Goal: Task Accomplishment & Management: Complete application form

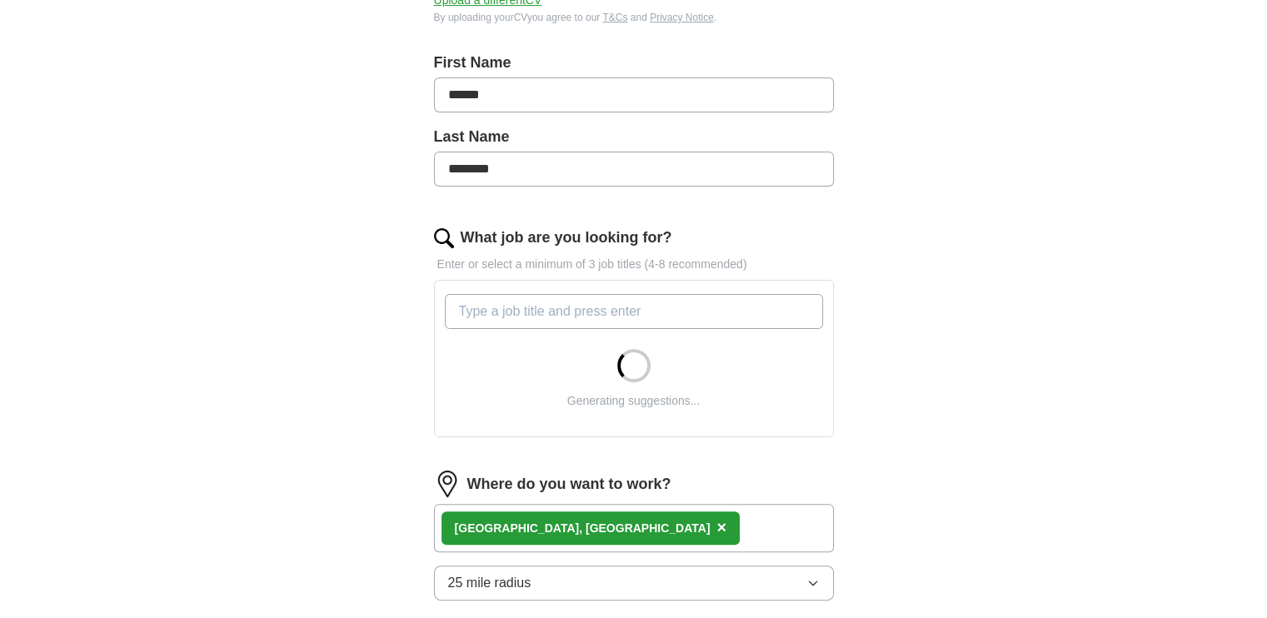
scroll to position [583, 0]
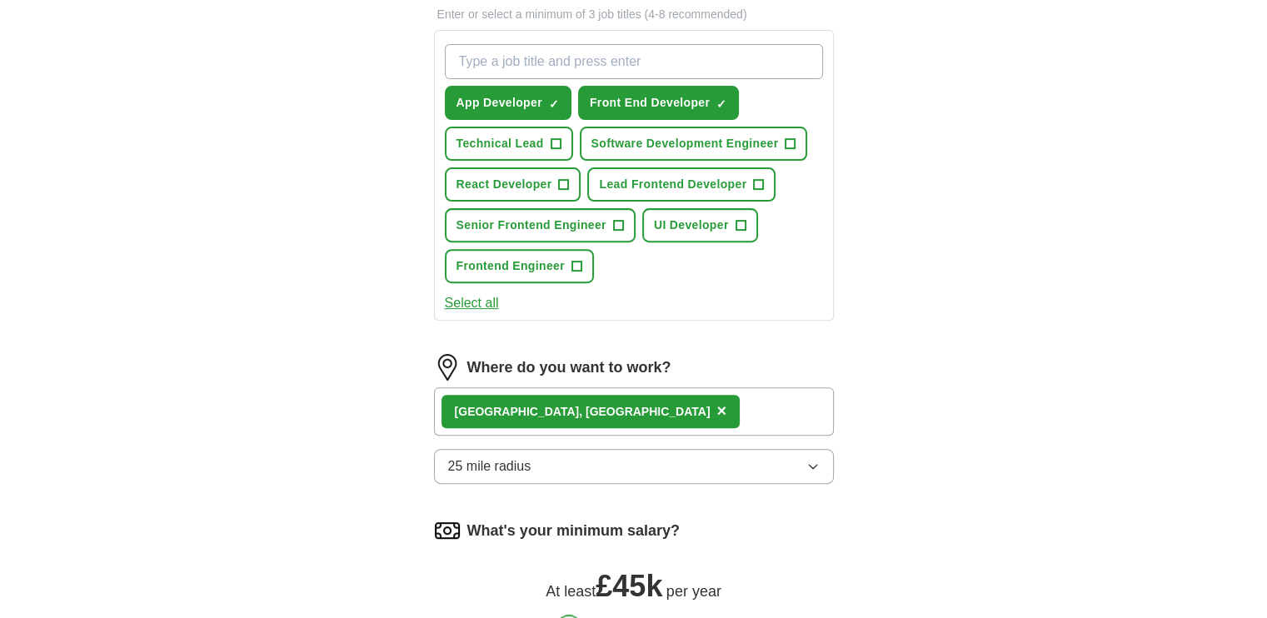
drag, startPoint x: 802, startPoint y: 498, endPoint x: 567, endPoint y: 467, distance: 237.8
click at [567, 467] on form "Select a CV Nikhil_FrontEnd_Resume_2025.pdf [DATE] 09:00 Upload a different CV …" at bounding box center [634, 199] width 400 height 1111
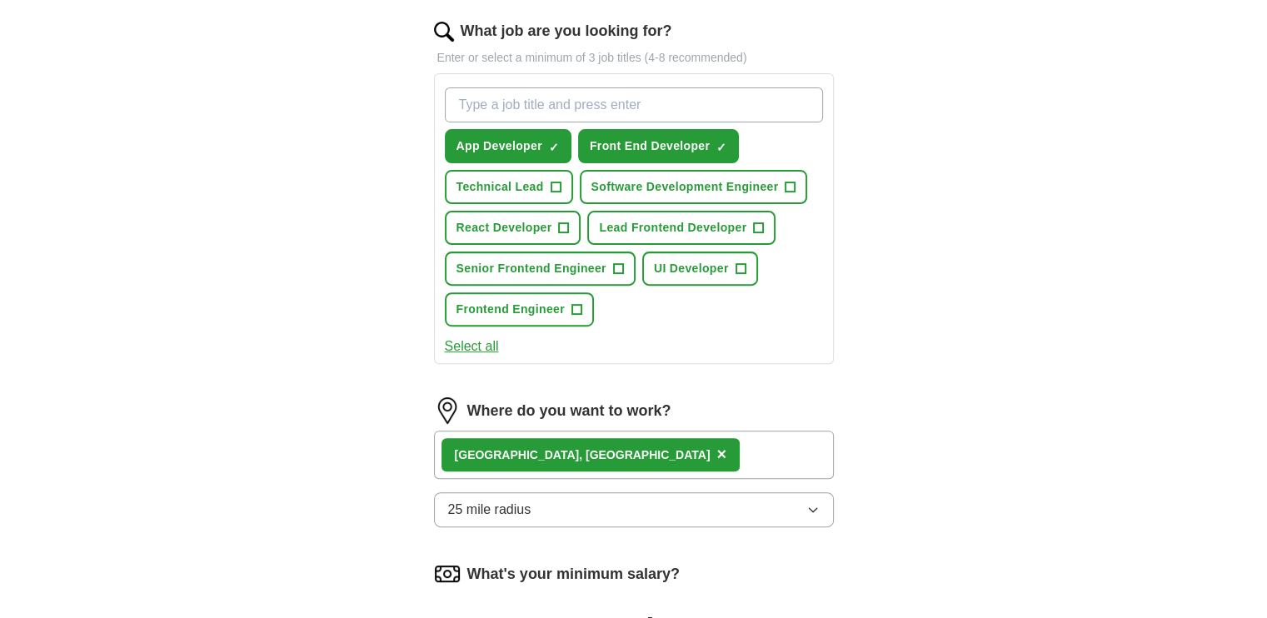
scroll to position [500, 0]
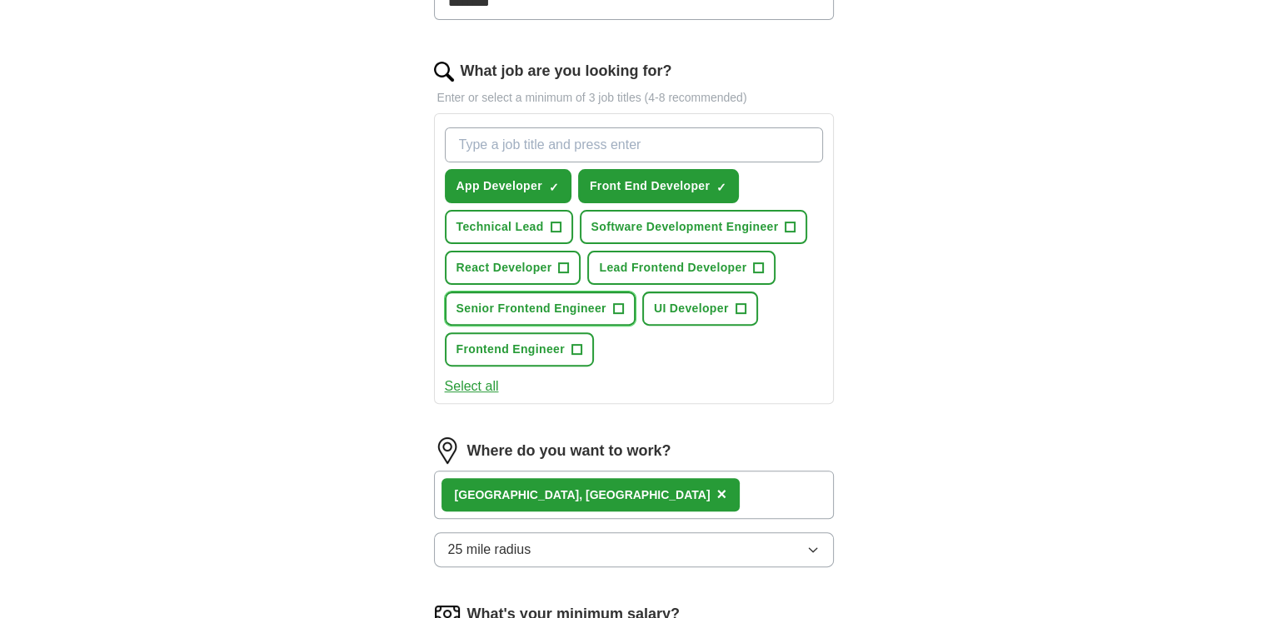
click at [545, 303] on span "Senior Frontend Engineer" at bounding box center [532, 308] width 150 height 17
click at [540, 341] on span "Frontend Engineer" at bounding box center [511, 349] width 108 height 17
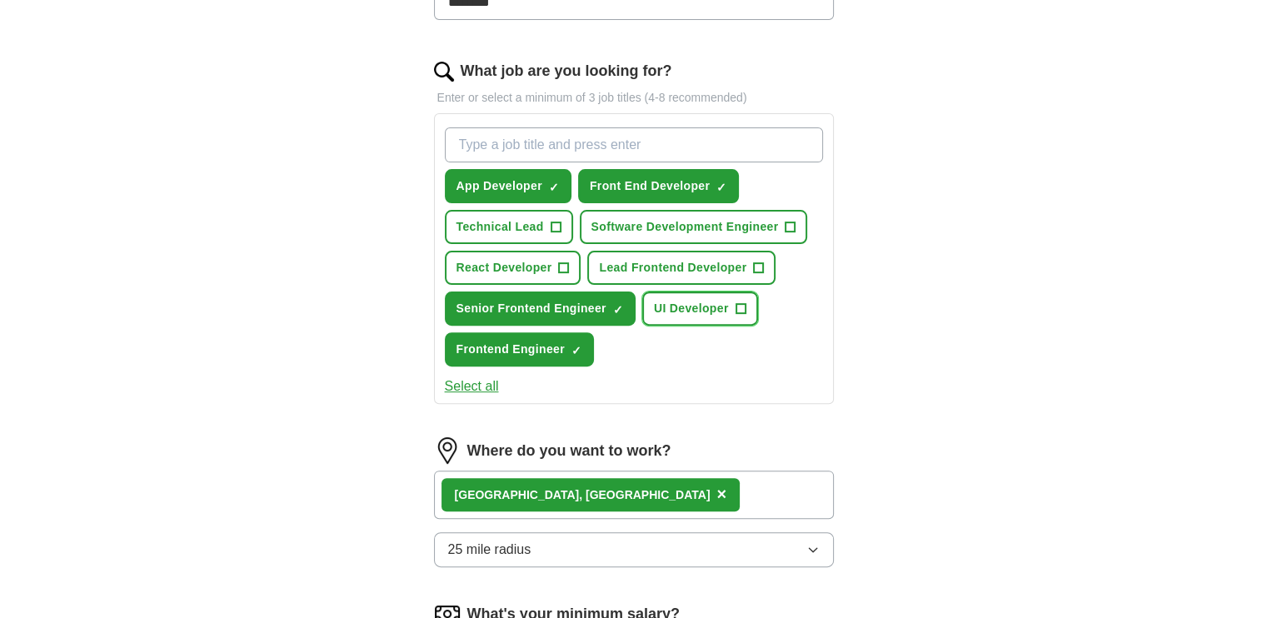
click at [722, 300] on span "UI Developer" at bounding box center [691, 308] width 75 height 17
click at [497, 264] on span "React Developer" at bounding box center [505, 267] width 96 height 17
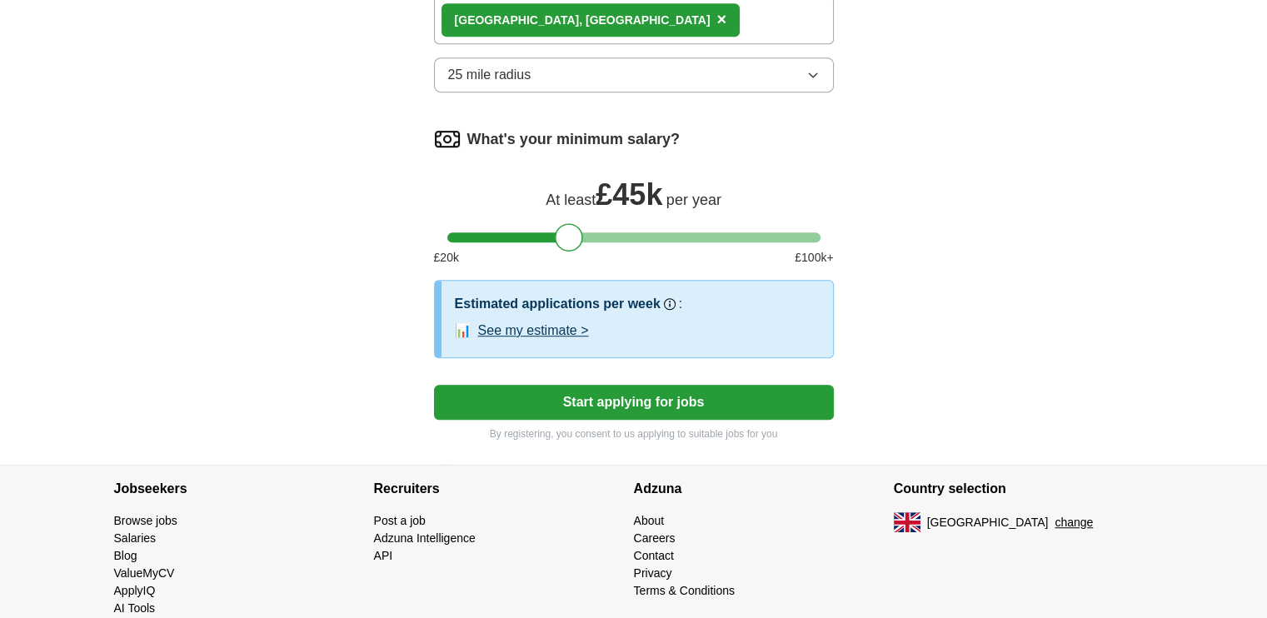
scroll to position [1000, 0]
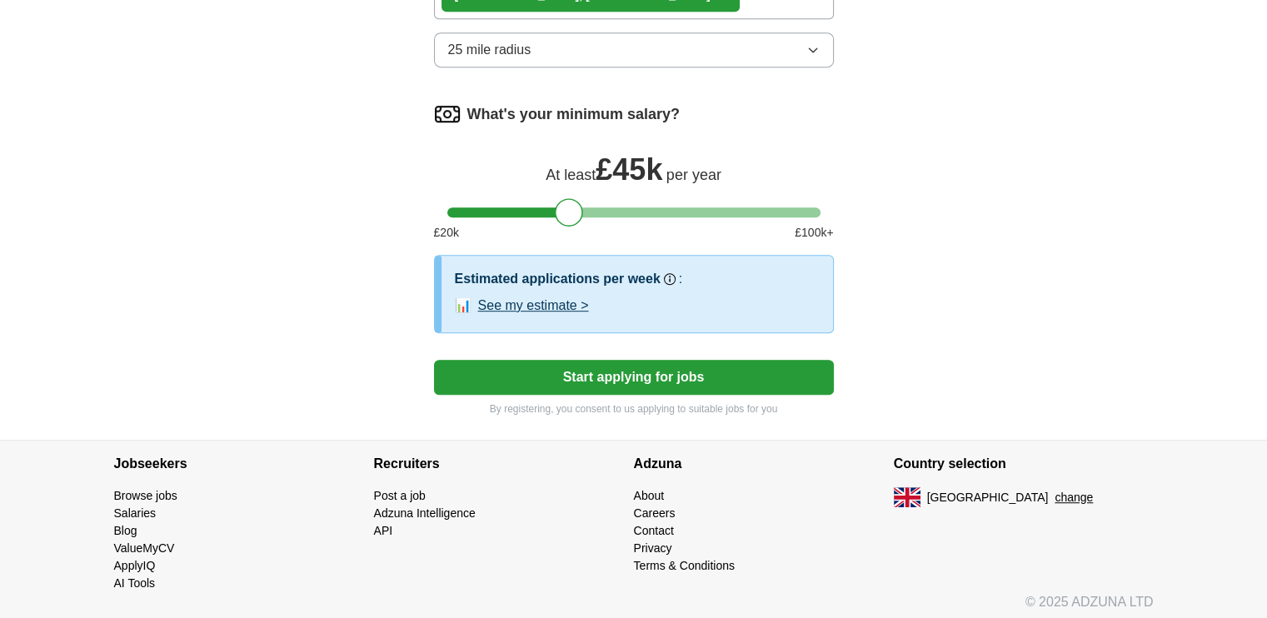
click at [674, 376] on button "Start applying for jobs" at bounding box center [634, 377] width 400 height 35
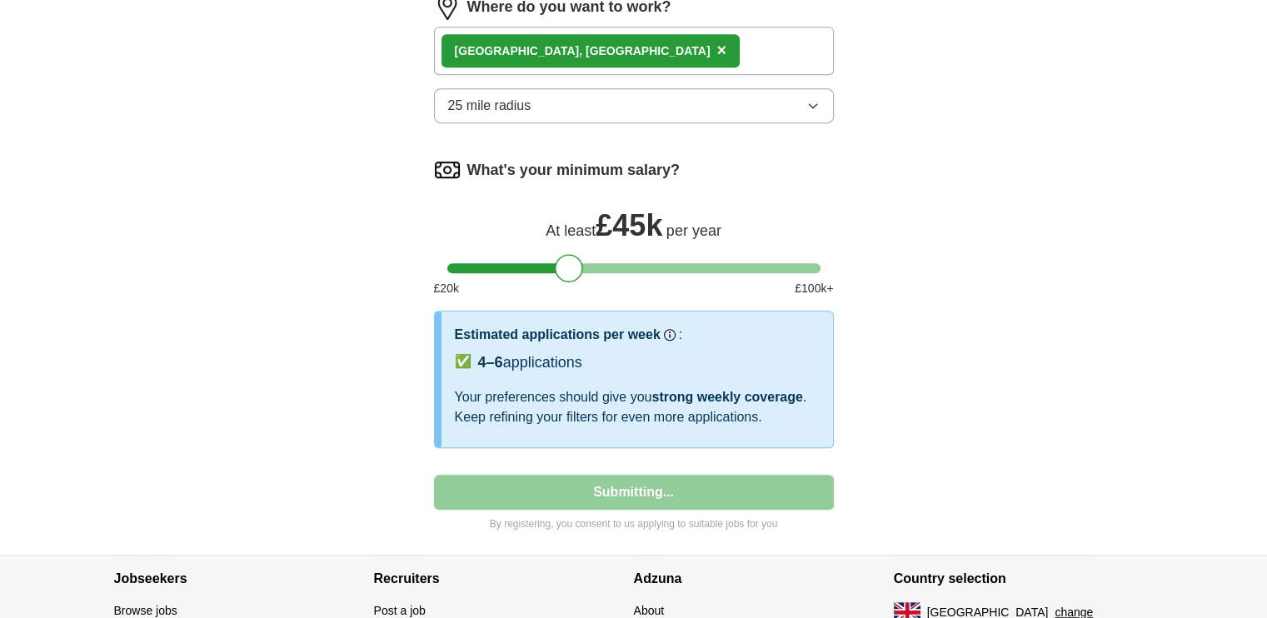
select select "**"
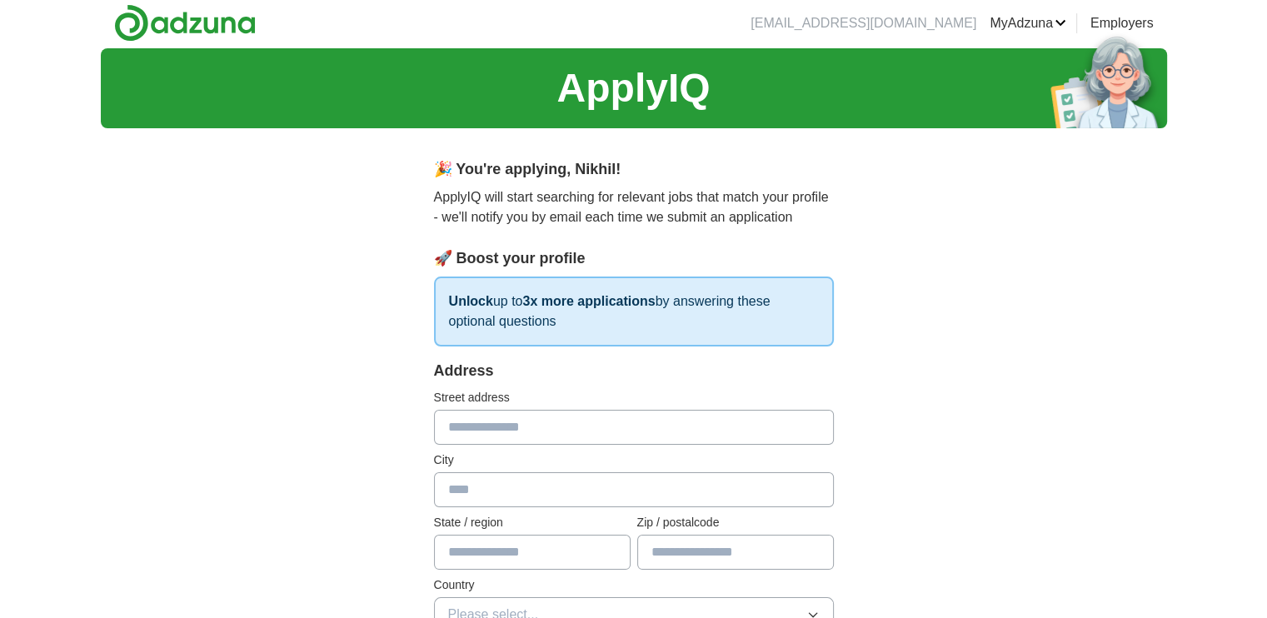
scroll to position [0, 0]
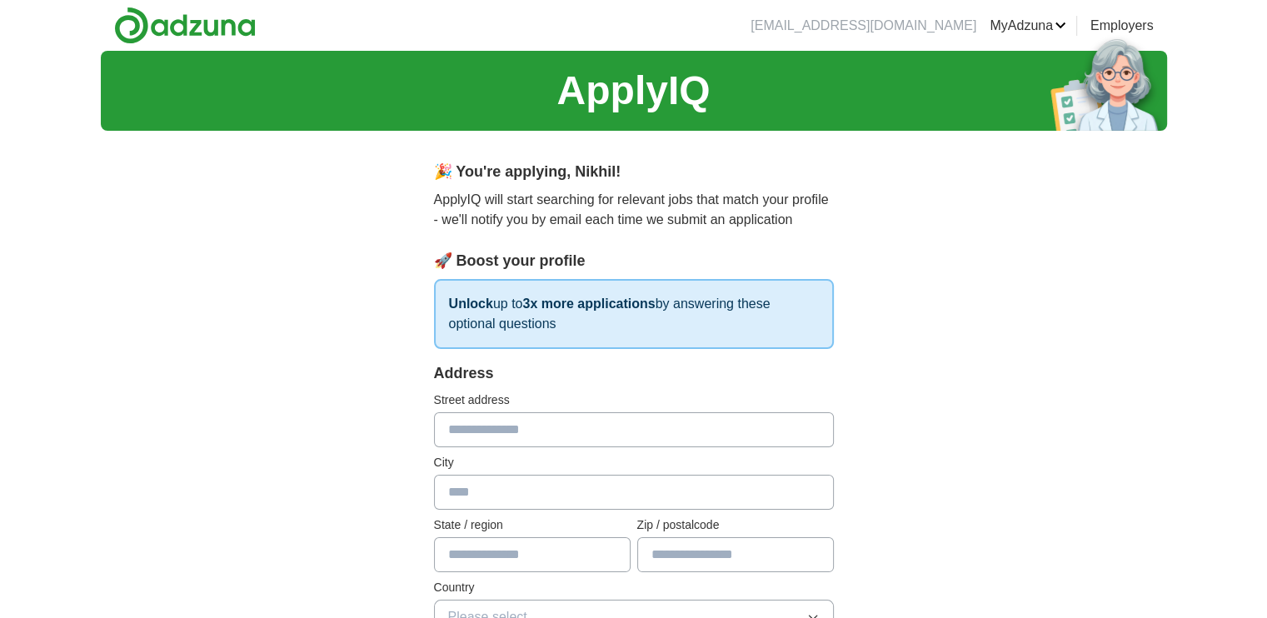
click at [651, 435] on input "text" at bounding box center [634, 429] width 400 height 35
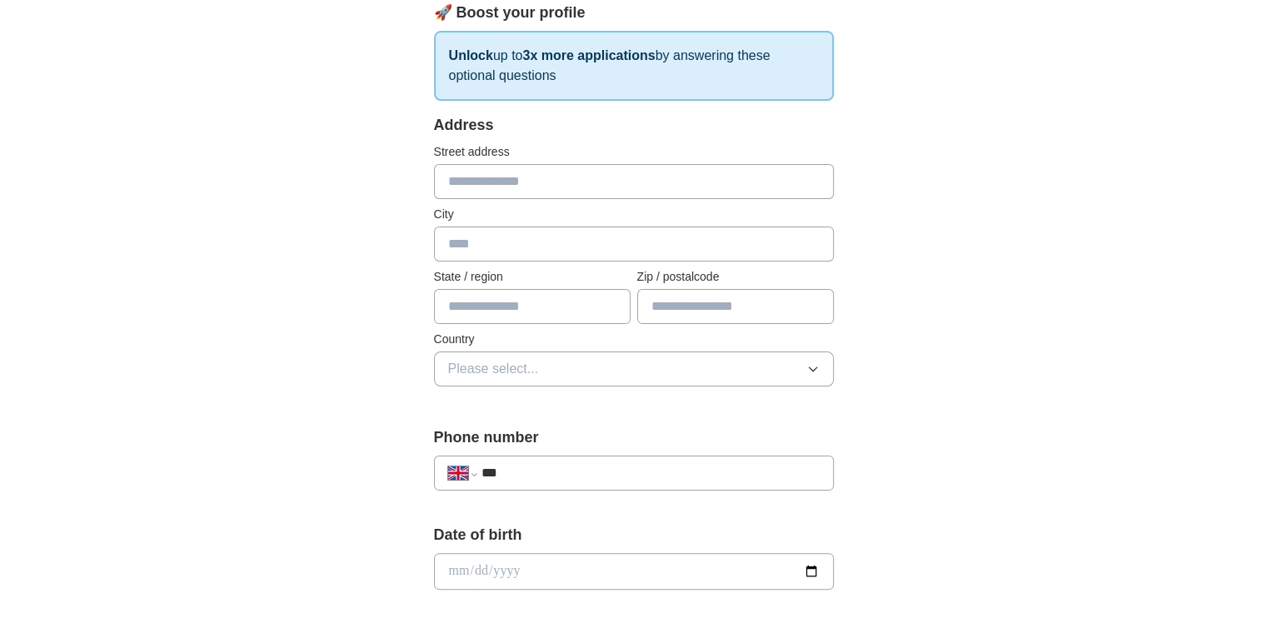
scroll to position [250, 0]
type input "**********"
type input "*******"
type input "******"
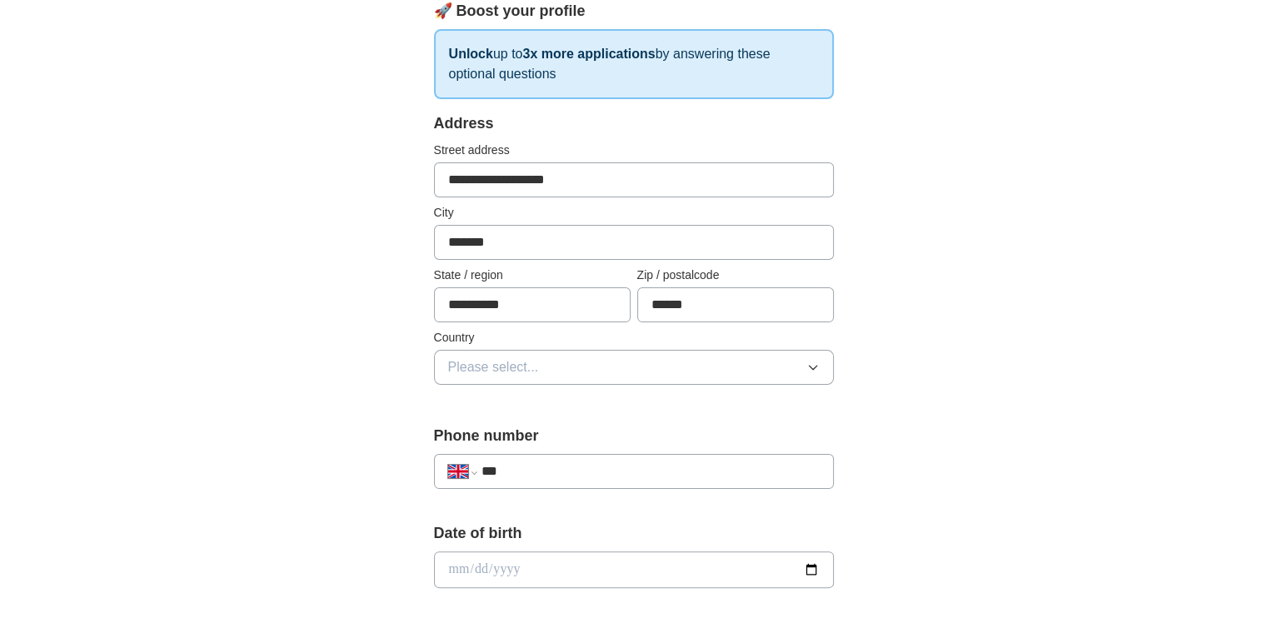
type input "**********"
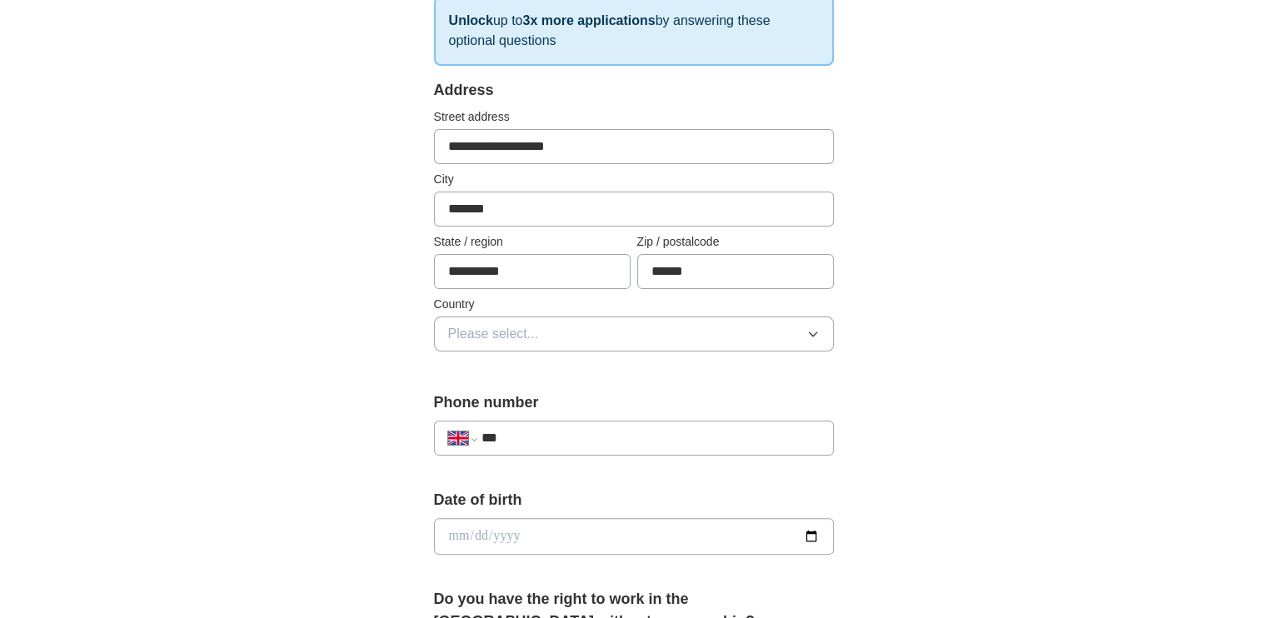
scroll to position [317, 0]
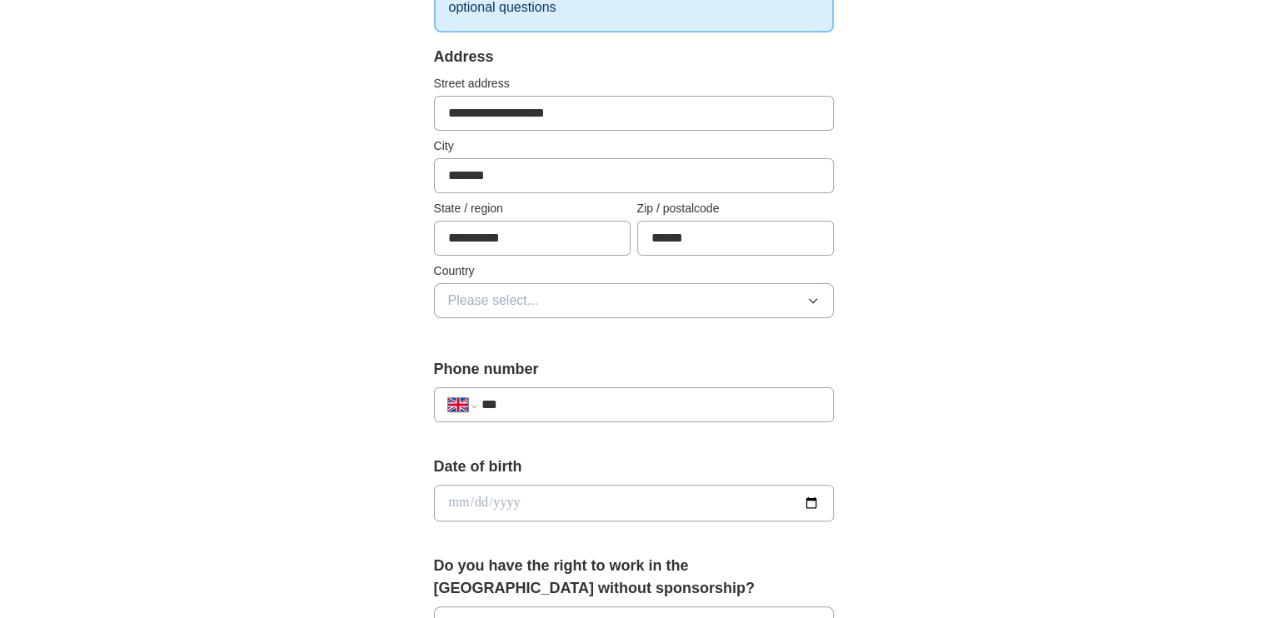
click at [434, 283] on button "Please select..." at bounding box center [634, 300] width 400 height 35
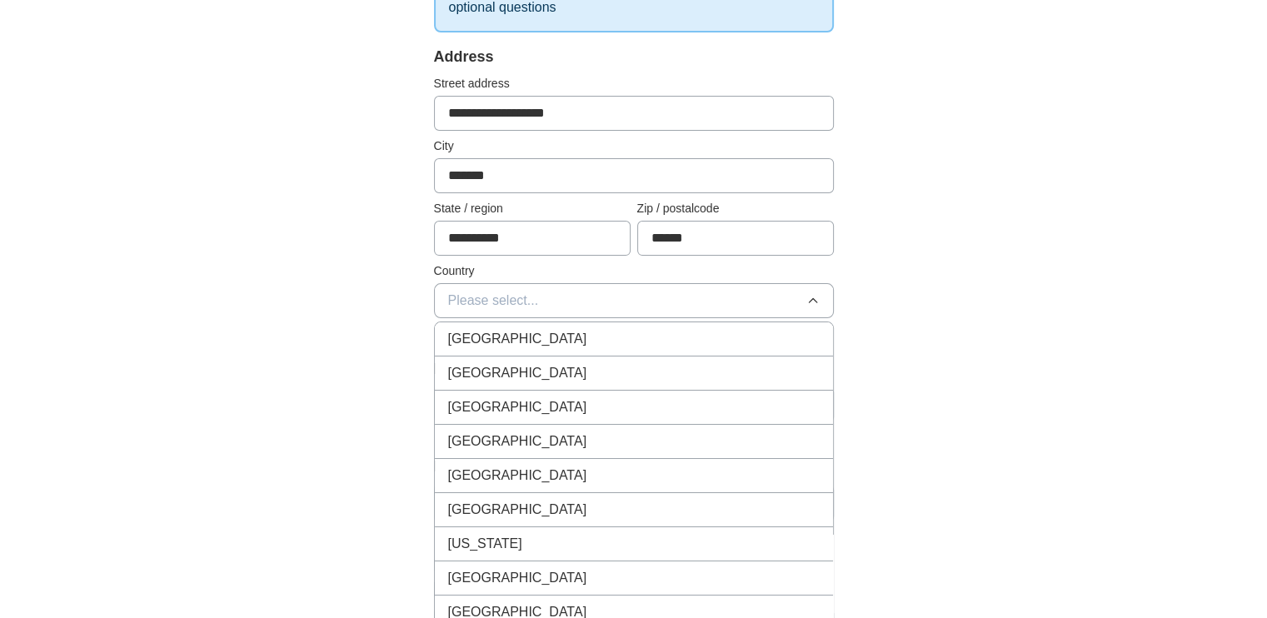
click at [434, 283] on button "Please select..." at bounding box center [634, 300] width 400 height 35
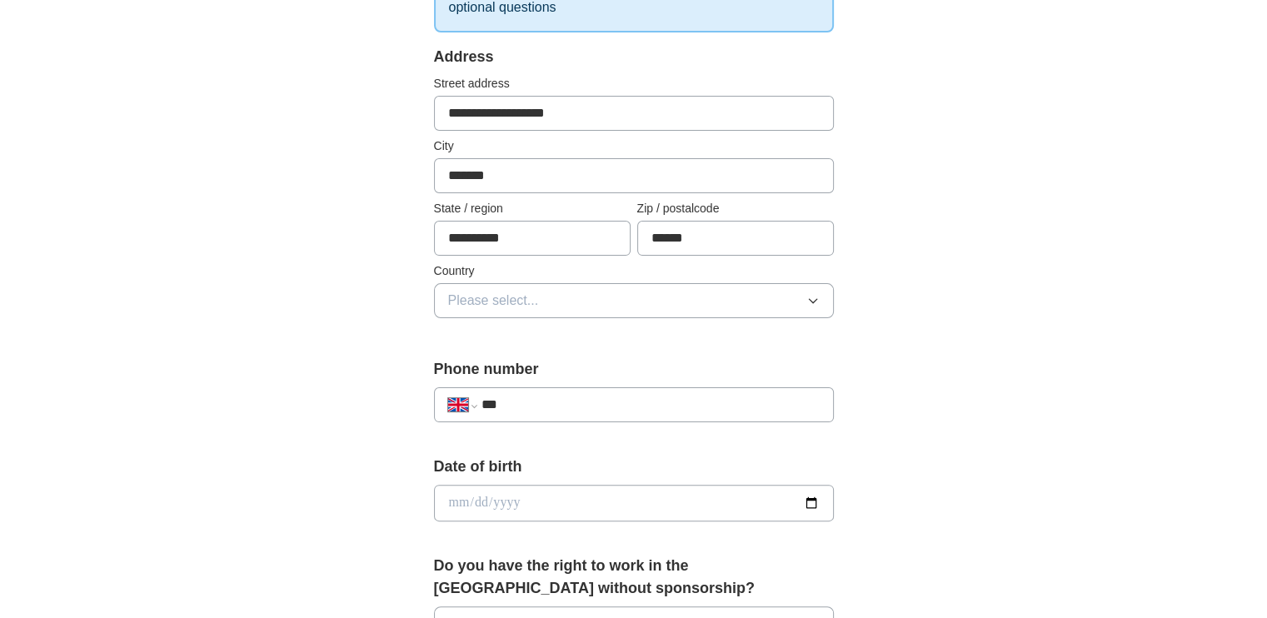
scroll to position [350, 0]
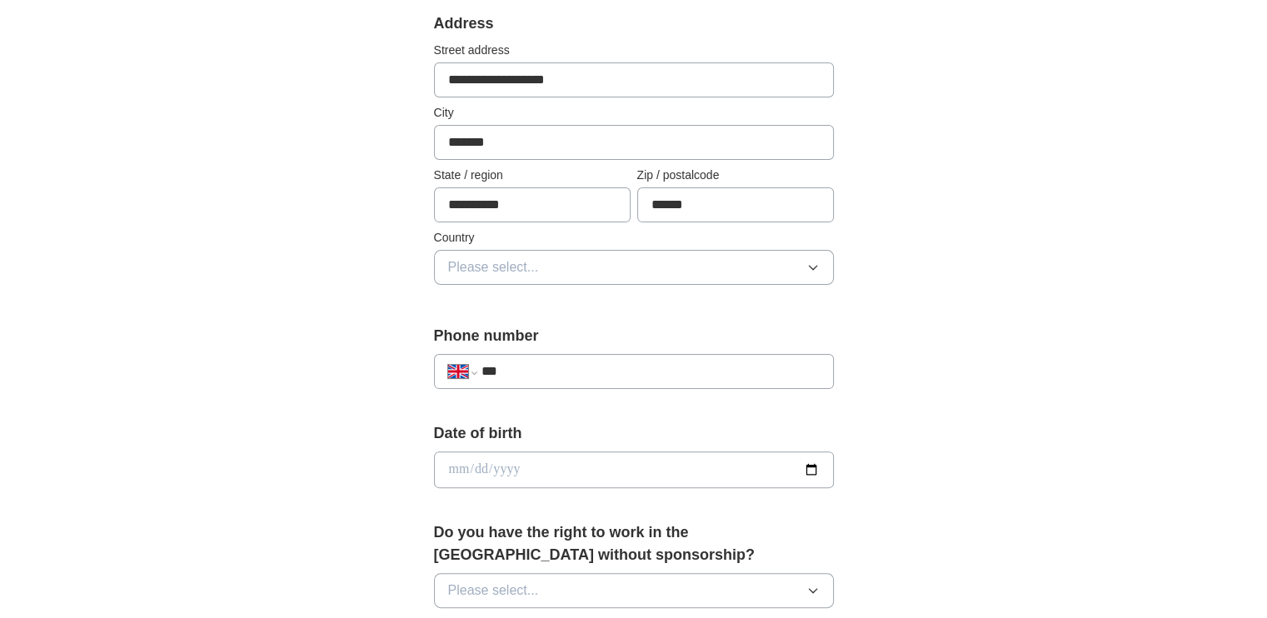
click at [434, 250] on button "Please select..." at bounding box center [634, 267] width 400 height 35
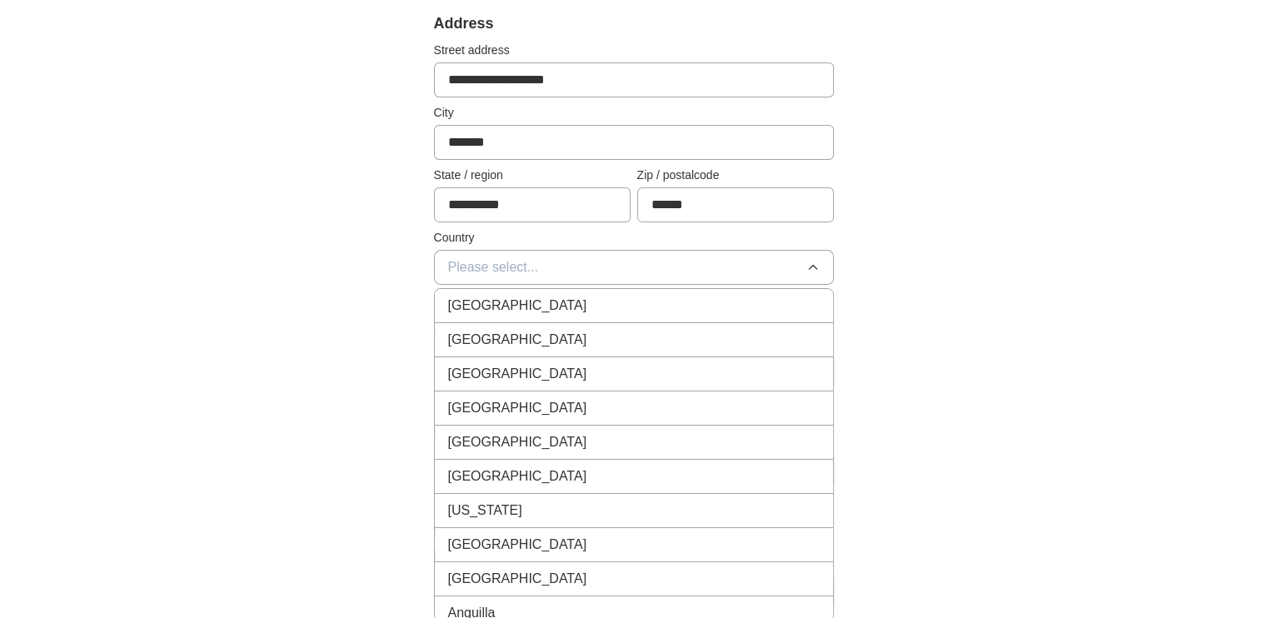
click at [434, 250] on button "Please select..." at bounding box center [634, 267] width 400 height 35
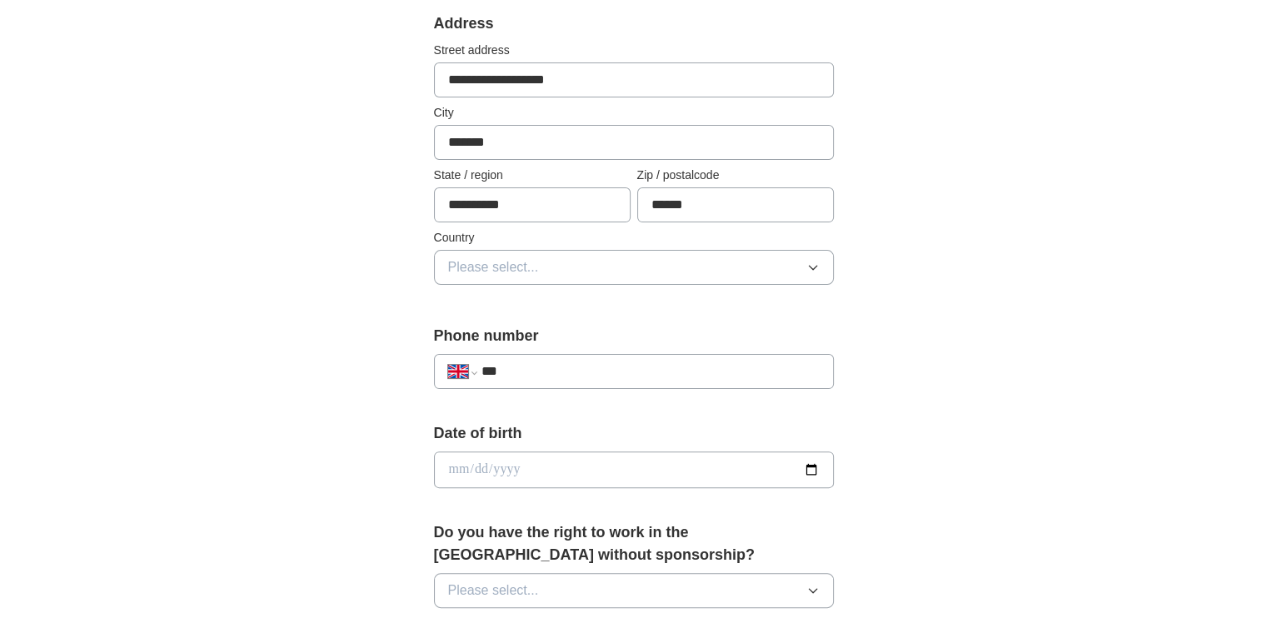
click at [434, 250] on button "Please select..." at bounding box center [634, 267] width 400 height 35
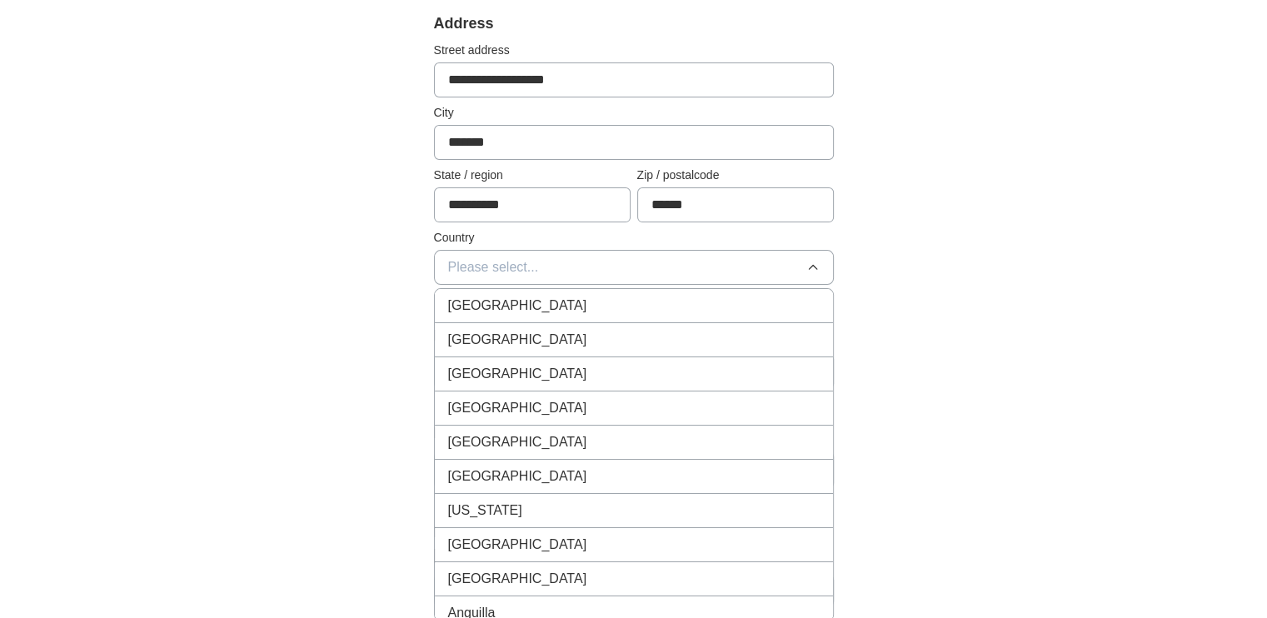
click at [692, 306] on div "[GEOGRAPHIC_DATA]" at bounding box center [634, 306] width 372 height 20
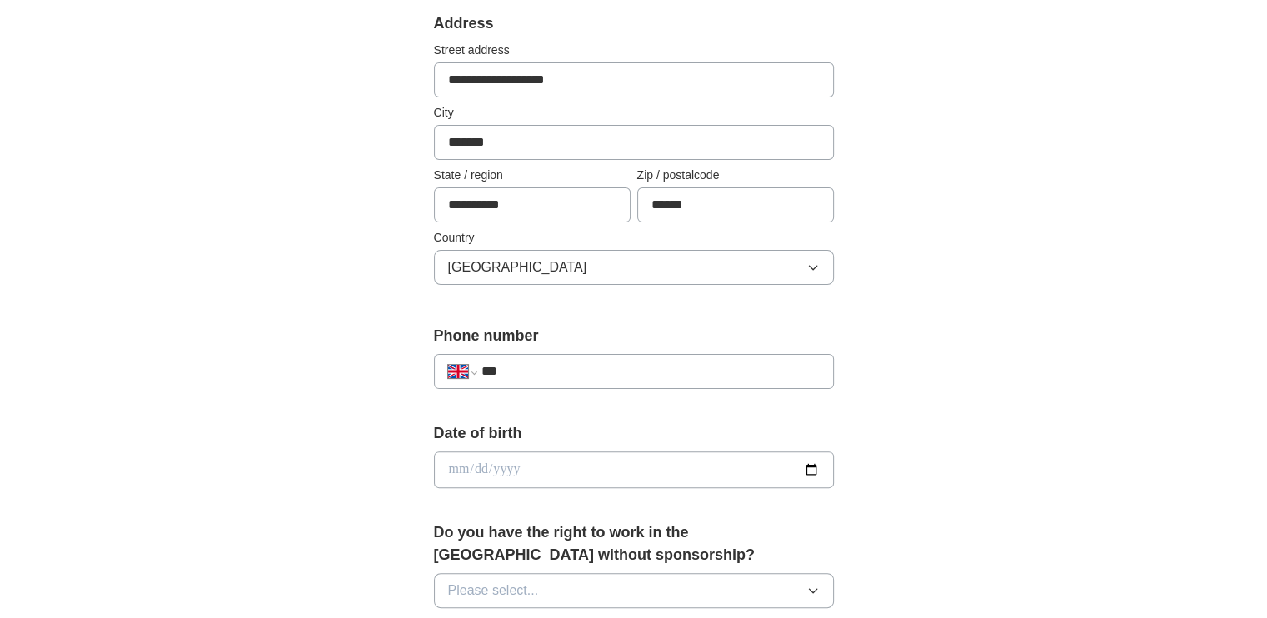
click at [577, 374] on input "***" at bounding box center [650, 372] width 338 height 20
type input "**********"
click at [592, 471] on input "date" at bounding box center [634, 470] width 400 height 37
type input "**********"
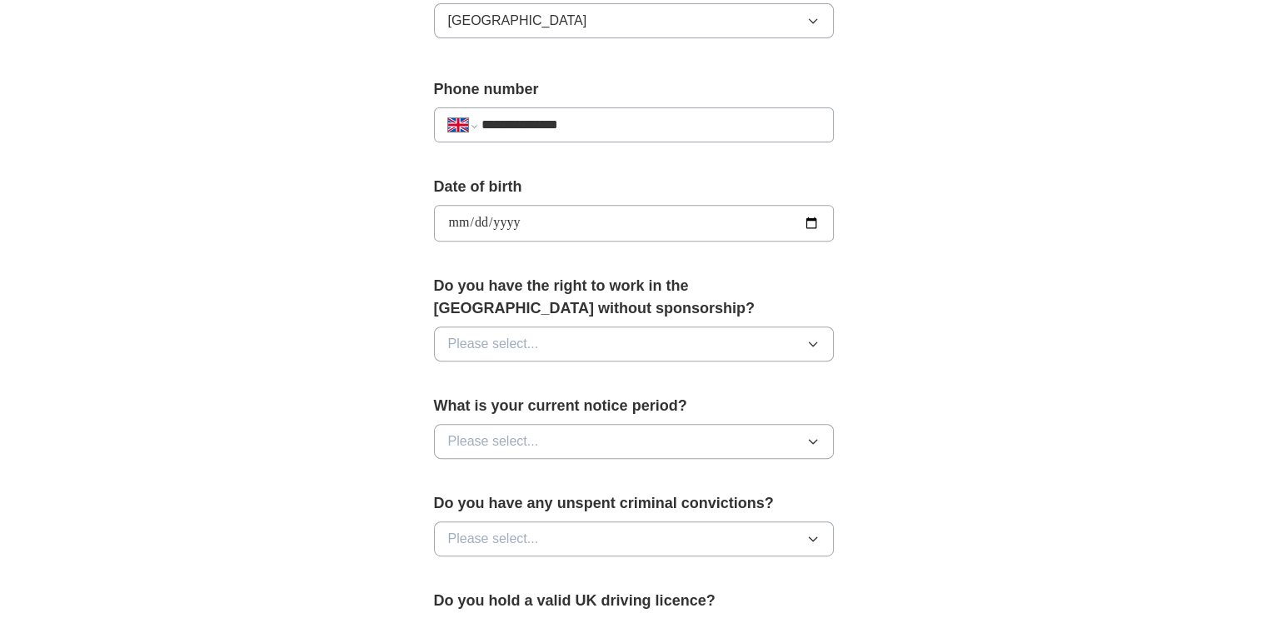
scroll to position [600, 0]
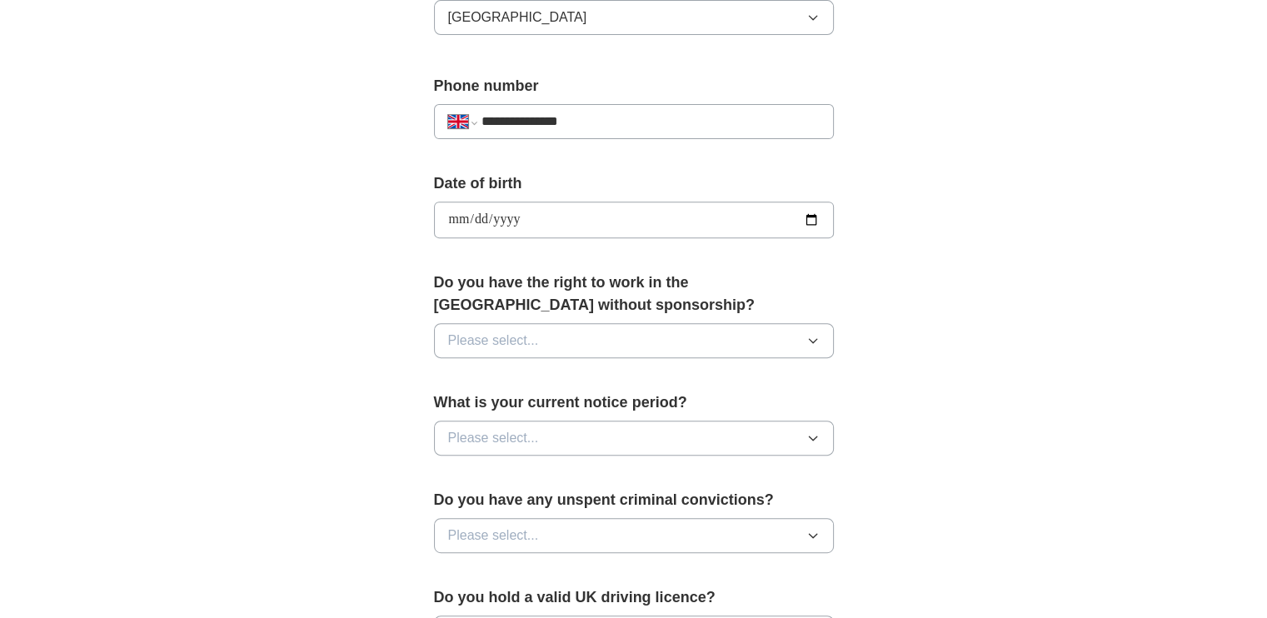
click at [628, 340] on button "Please select..." at bounding box center [634, 340] width 400 height 35
click at [567, 380] on div "Yes" at bounding box center [634, 379] width 372 height 20
click at [557, 440] on button "Please select..." at bounding box center [634, 438] width 400 height 35
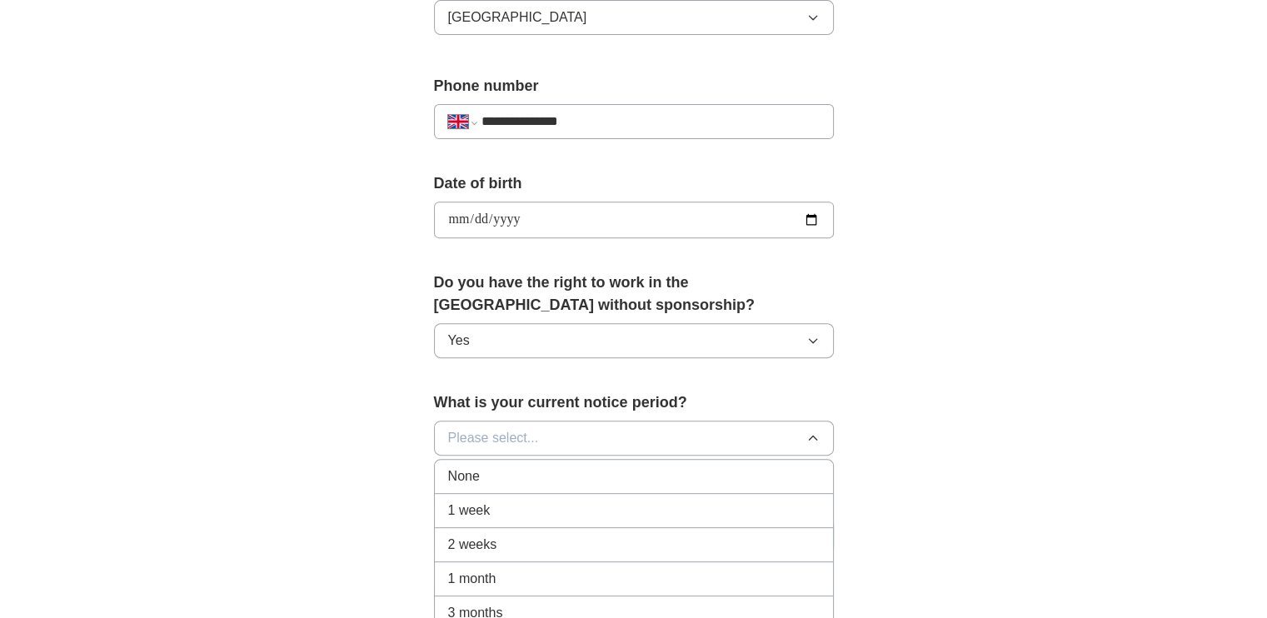
click at [530, 480] on div "None" at bounding box center [634, 477] width 372 height 20
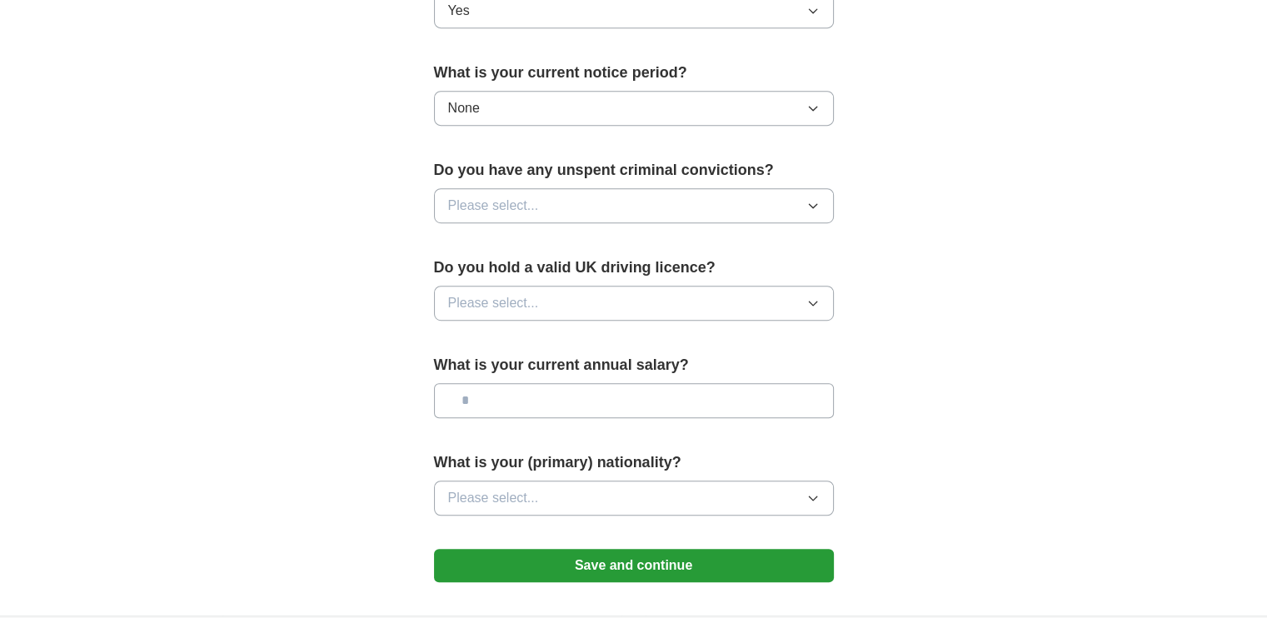
scroll to position [933, 0]
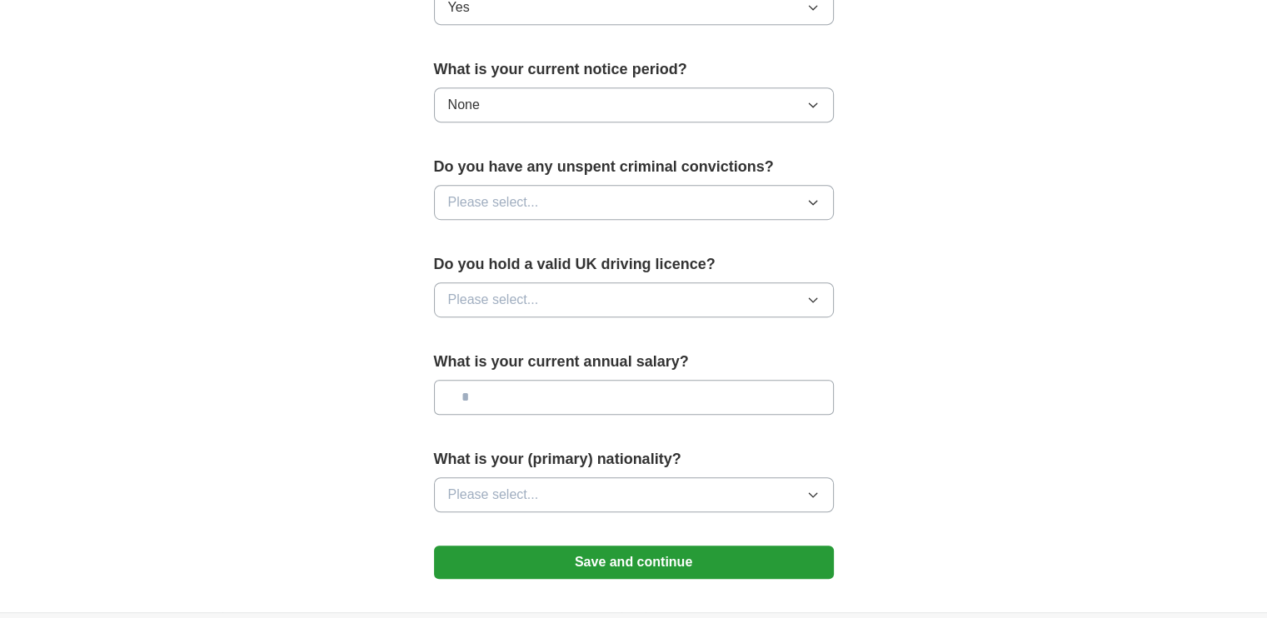
click at [603, 207] on button "Please select..." at bounding box center [634, 202] width 400 height 35
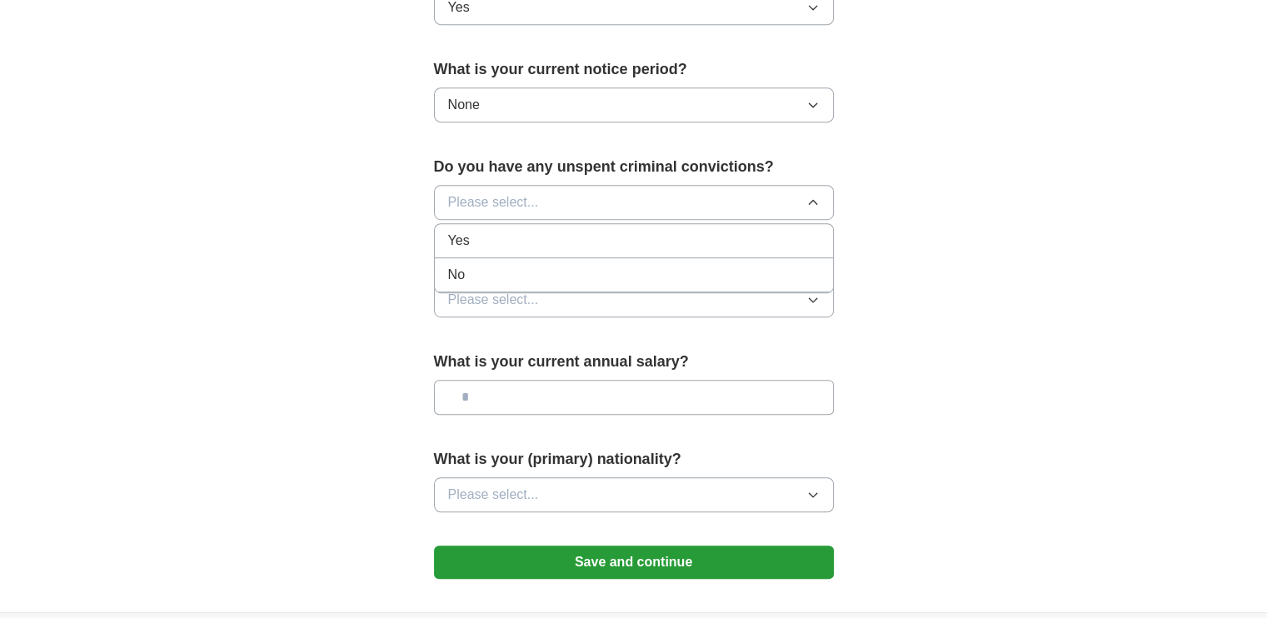
click at [524, 272] on div "No" at bounding box center [634, 275] width 372 height 20
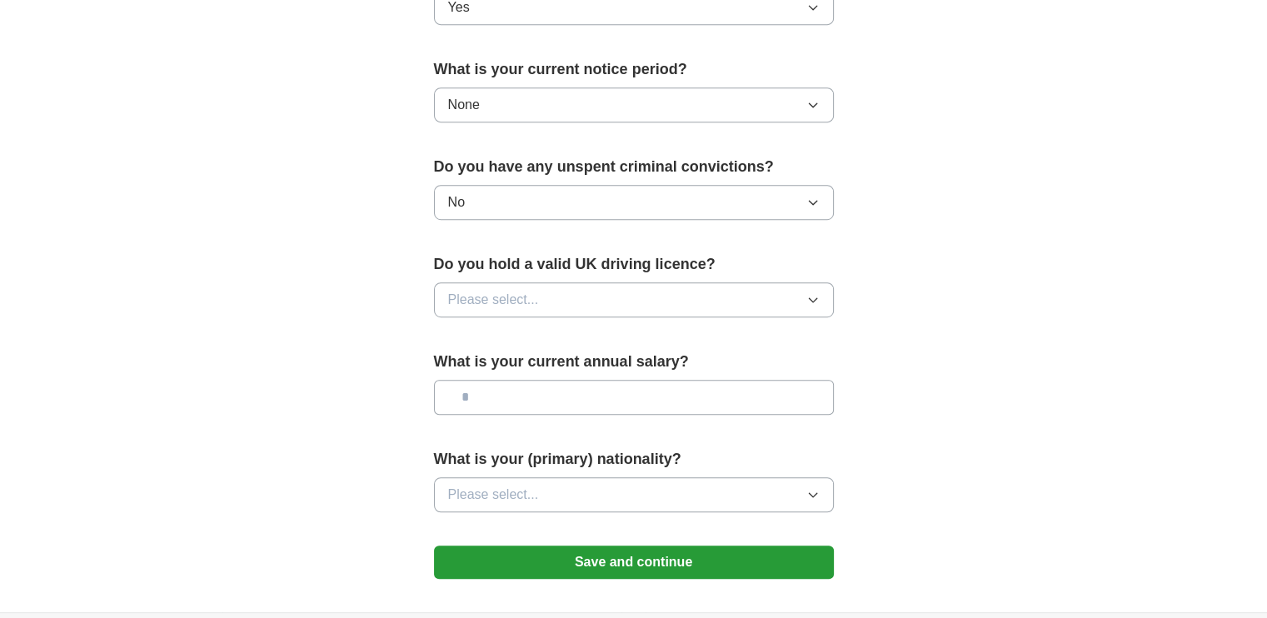
click at [528, 292] on span "Please select..." at bounding box center [493, 300] width 91 height 20
click at [497, 372] on div "No" at bounding box center [634, 372] width 372 height 20
click at [578, 397] on input "text" at bounding box center [634, 397] width 400 height 35
click at [586, 486] on button "Please select..." at bounding box center [634, 494] width 400 height 35
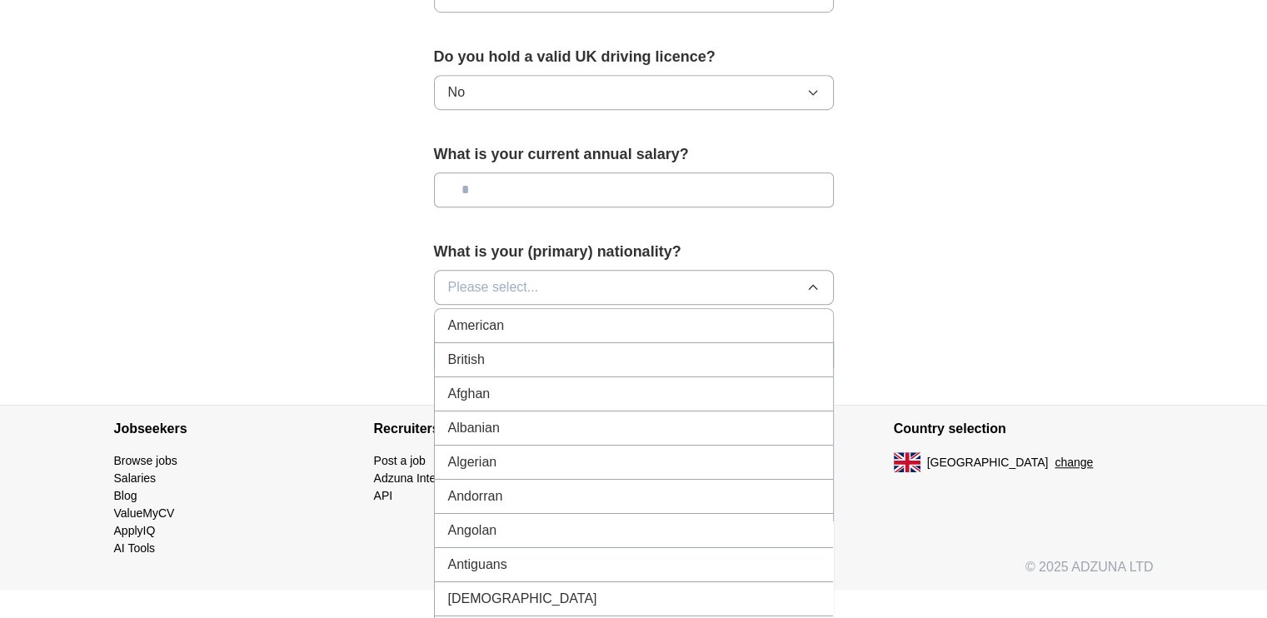
scroll to position [1159, 0]
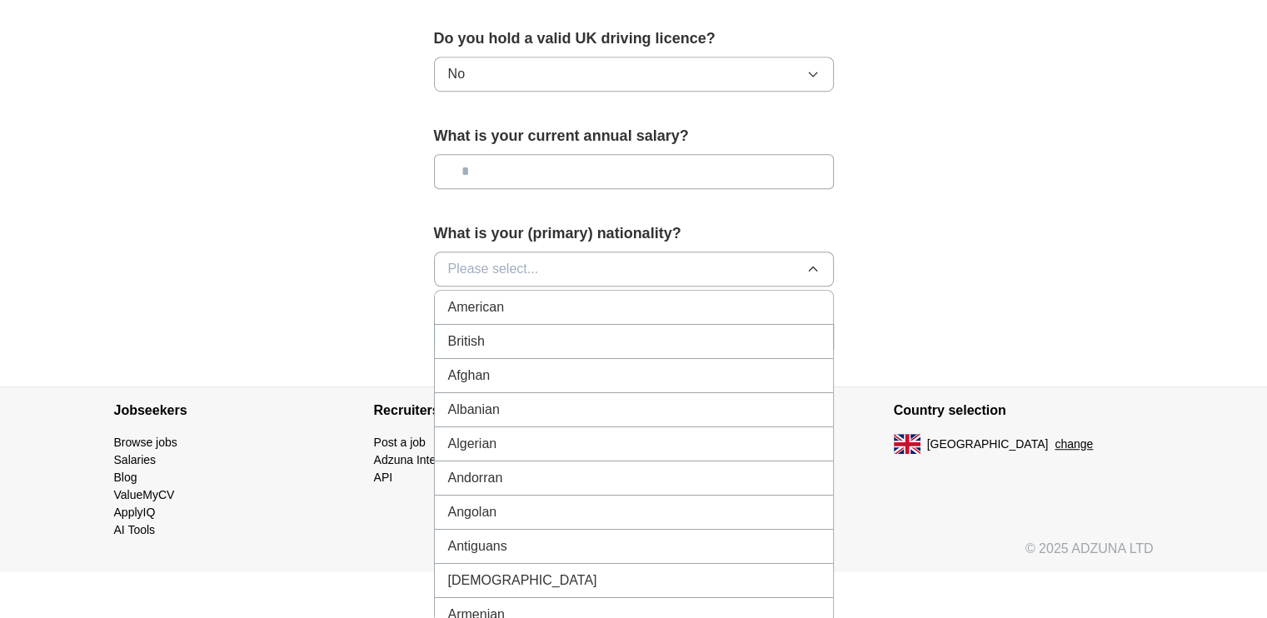
click at [554, 270] on button "Please select..." at bounding box center [634, 269] width 400 height 35
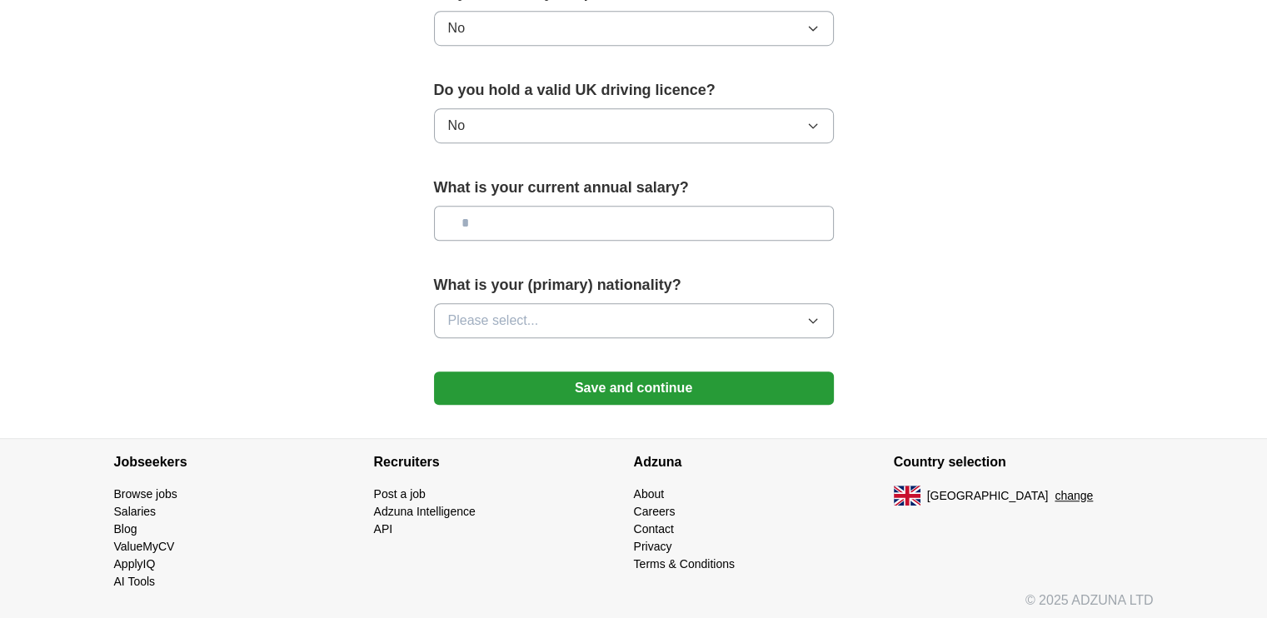
click at [553, 312] on button "Please select..." at bounding box center [634, 320] width 400 height 35
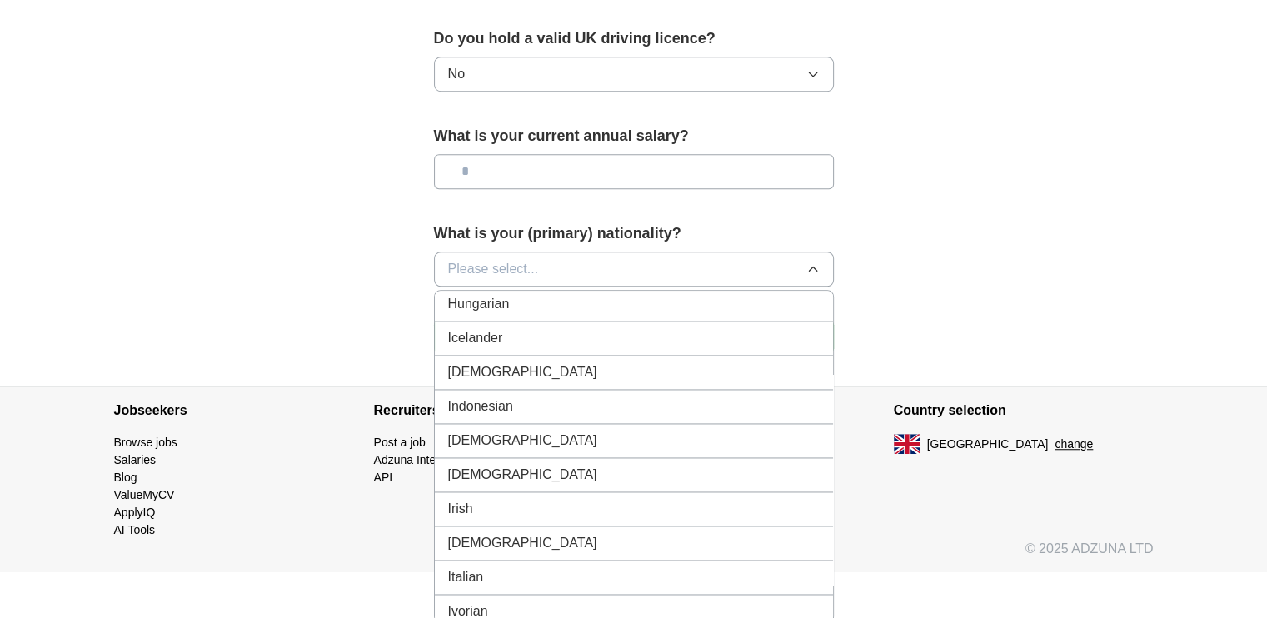
scroll to position [2667, 0]
click at [543, 364] on div "[DEMOGRAPHIC_DATA]" at bounding box center [634, 374] width 372 height 20
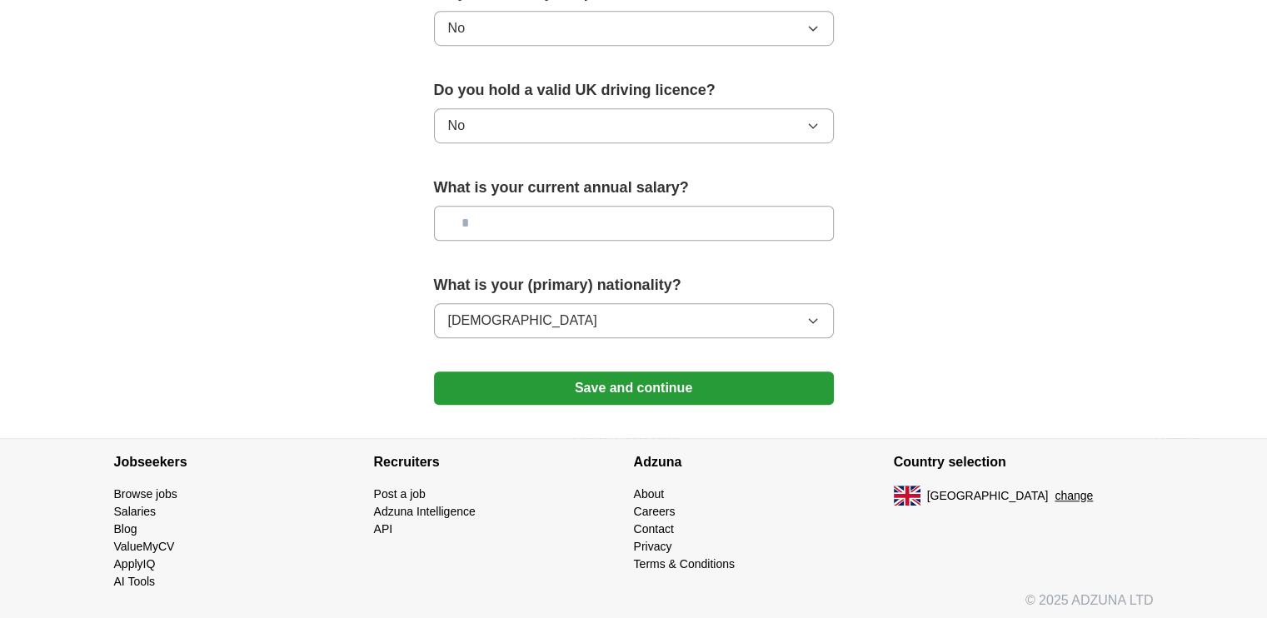
click at [649, 392] on button "Save and continue" at bounding box center [634, 388] width 400 height 33
